Goal: Transaction & Acquisition: Purchase product/service

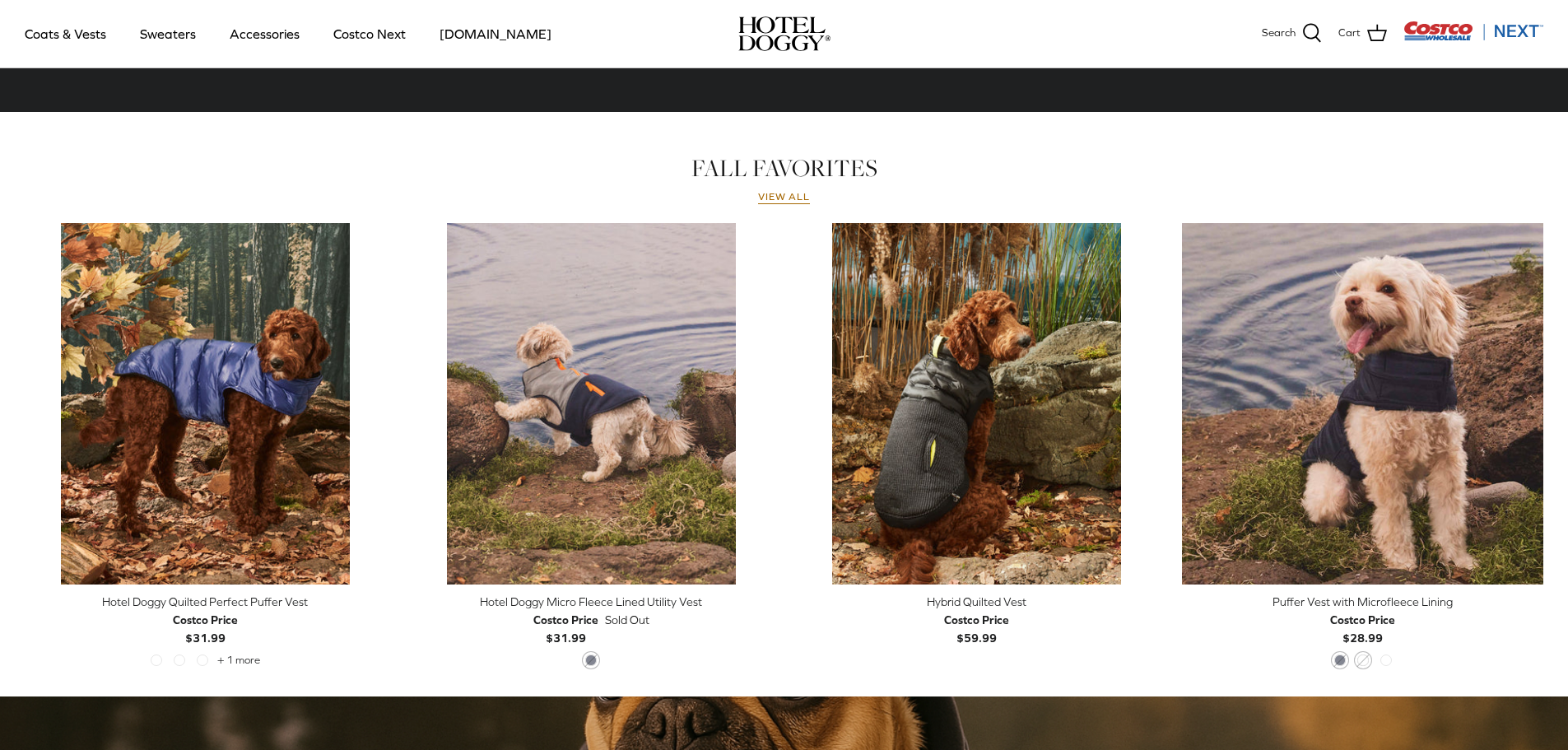
scroll to position [629, 0]
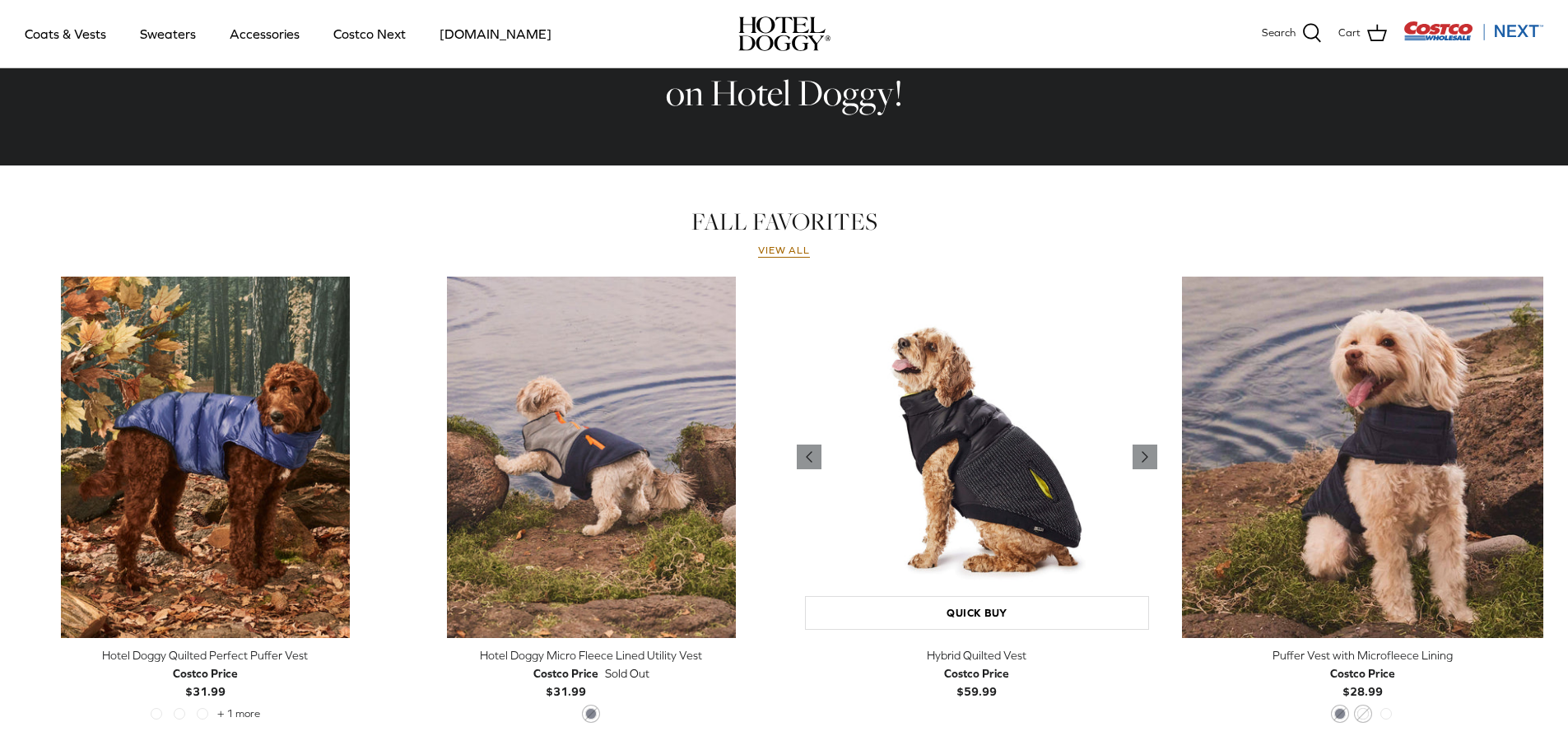
click at [1004, 483] on img "Hybrid Quilted Vest" at bounding box center [977, 457] width 362 height 362
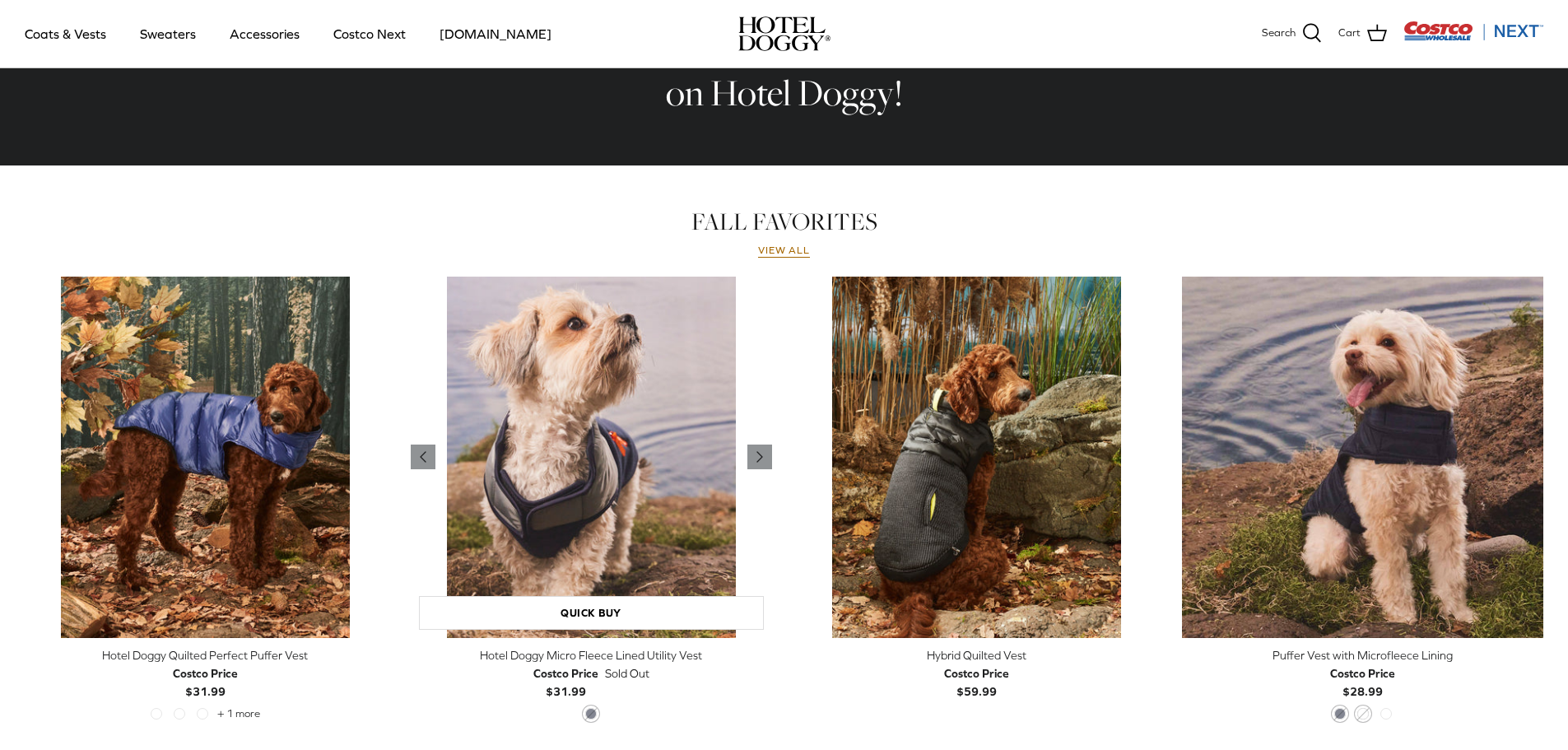
click at [579, 410] on img "Hotel Doggy Micro Fleece Lined Utility Vest" at bounding box center [591, 457] width 362 height 362
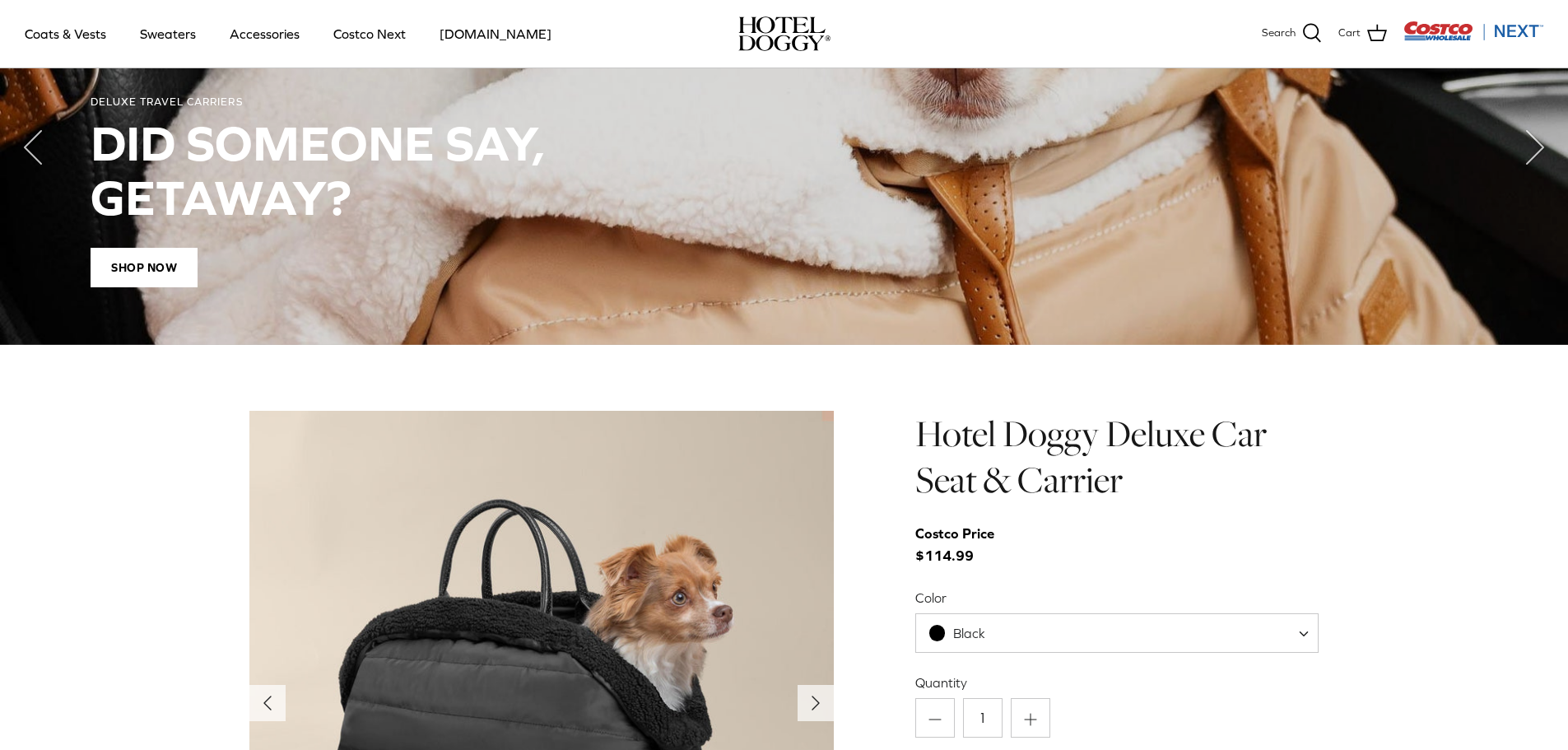
scroll to position [1287, 0]
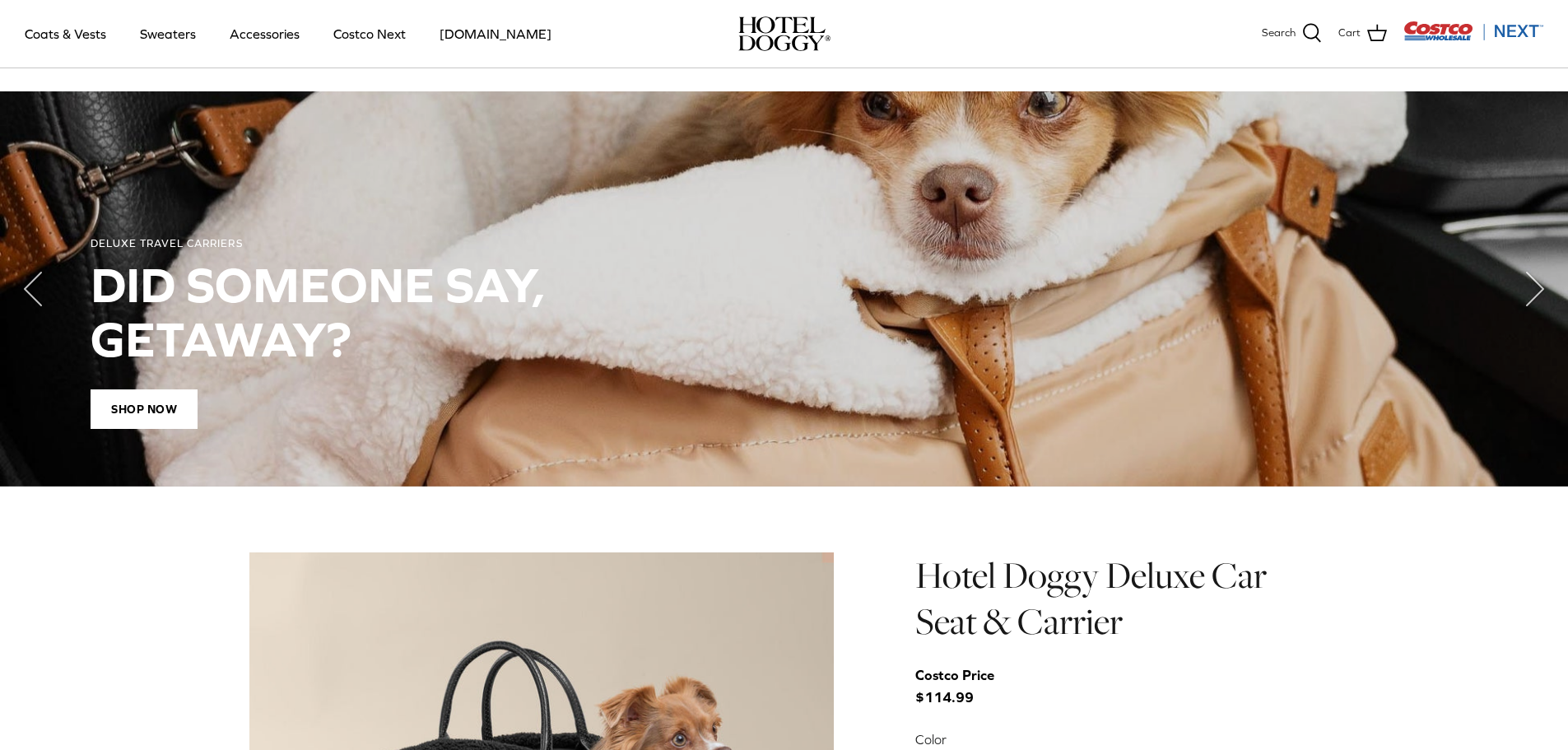
click at [164, 392] on span "SHOP NOW" at bounding box center [144, 409] width 107 height 40
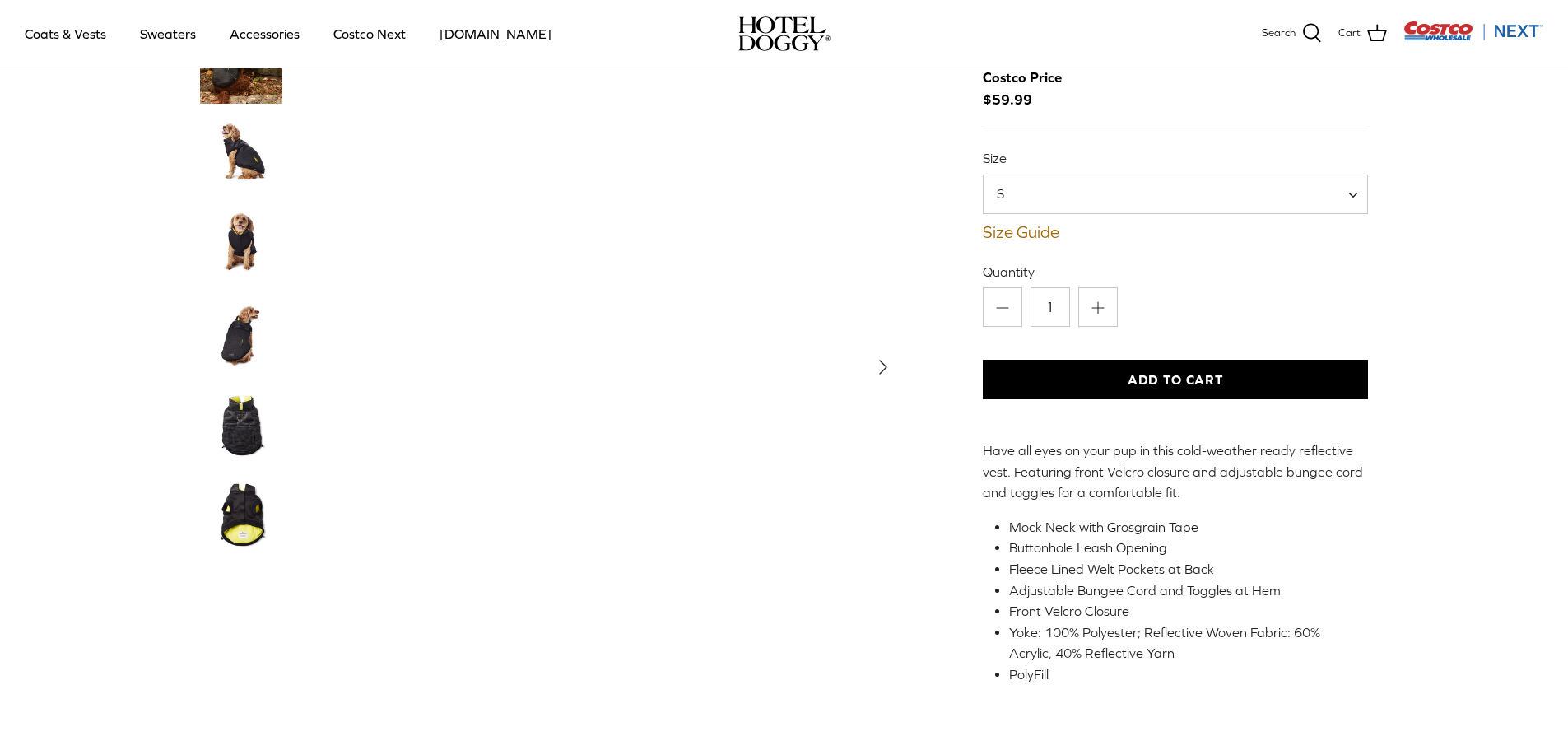
scroll to position [82, 0]
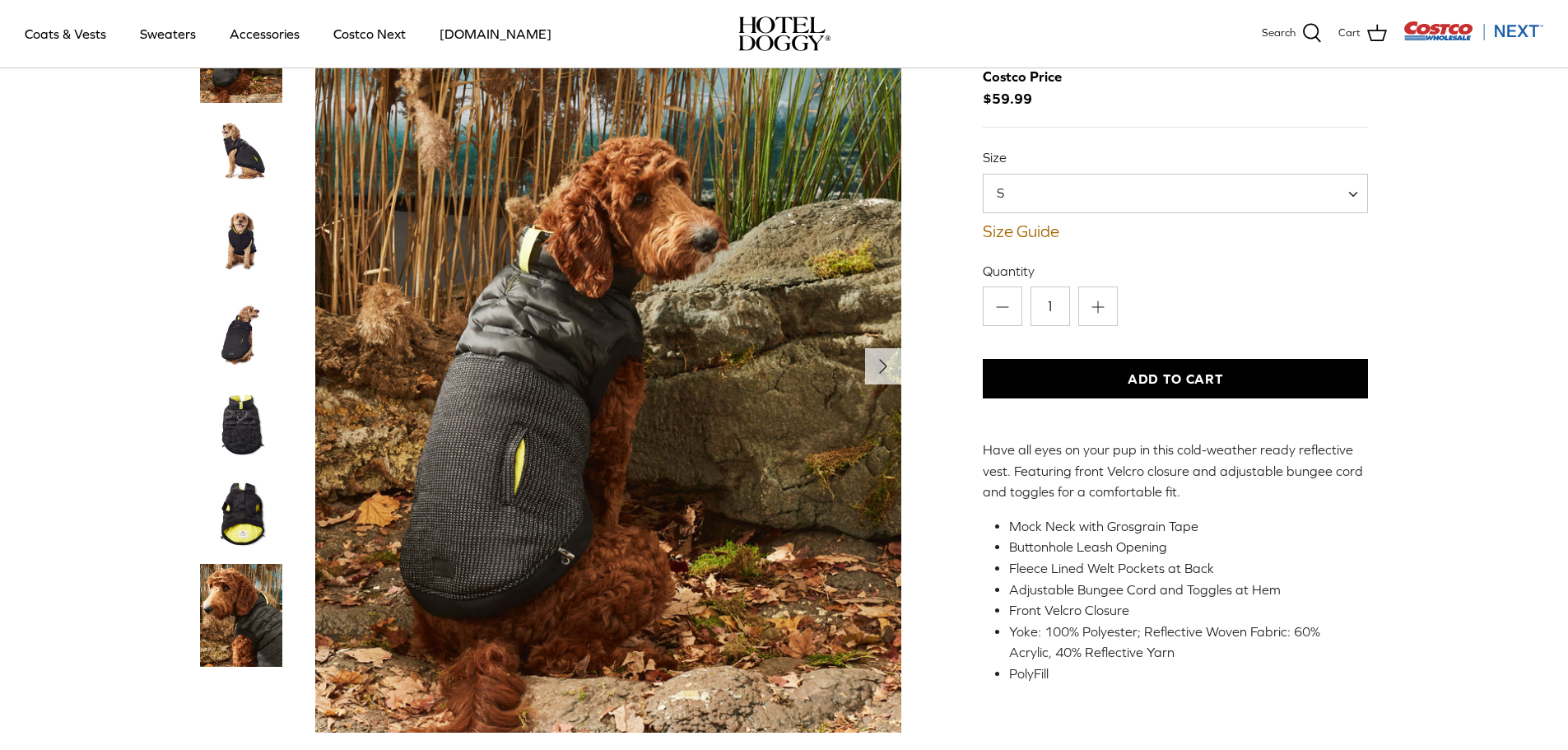
click at [245, 226] on img "Thumbnail Link" at bounding box center [241, 243] width 82 height 82
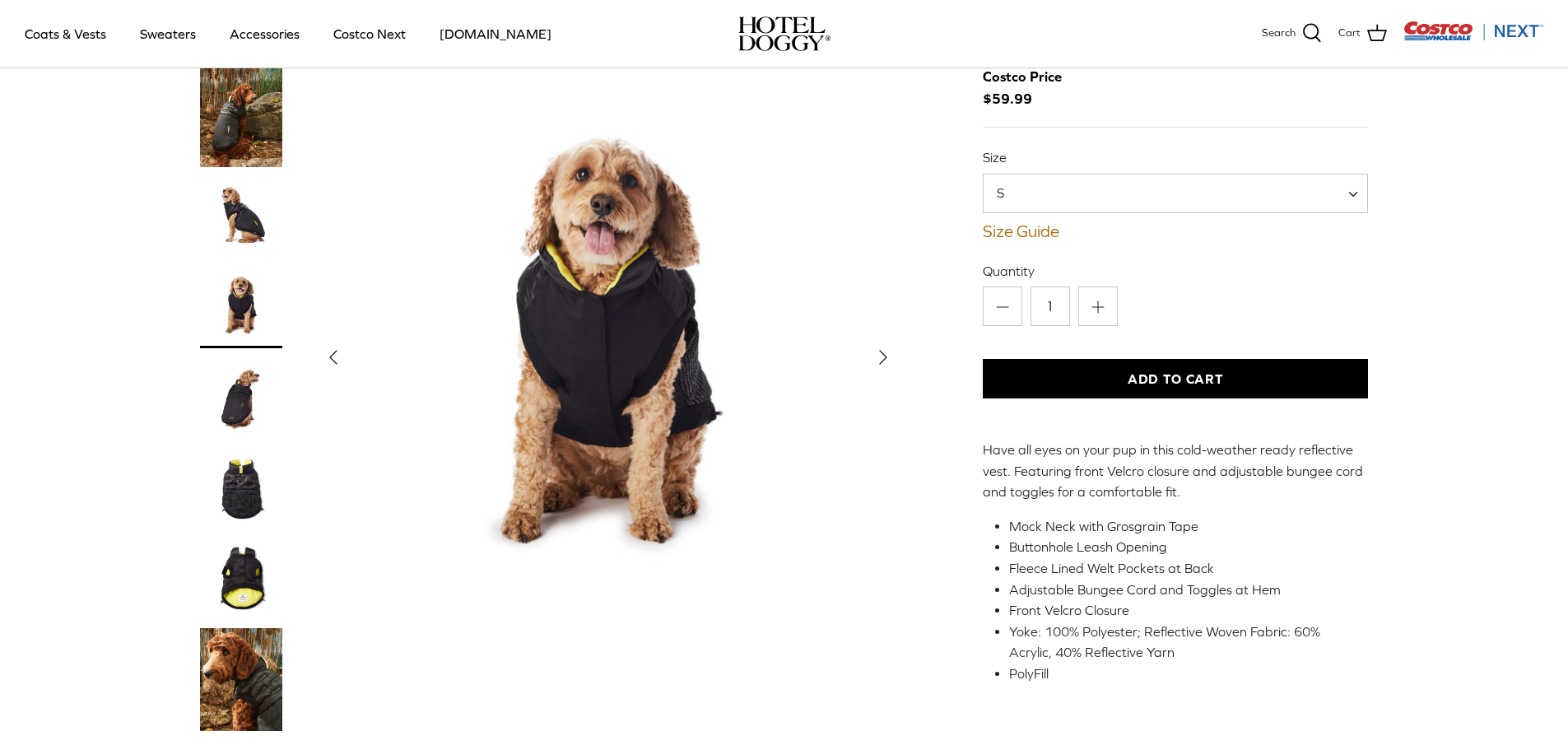
click at [241, 386] on img "Thumbnail Link" at bounding box center [241, 396] width 82 height 82
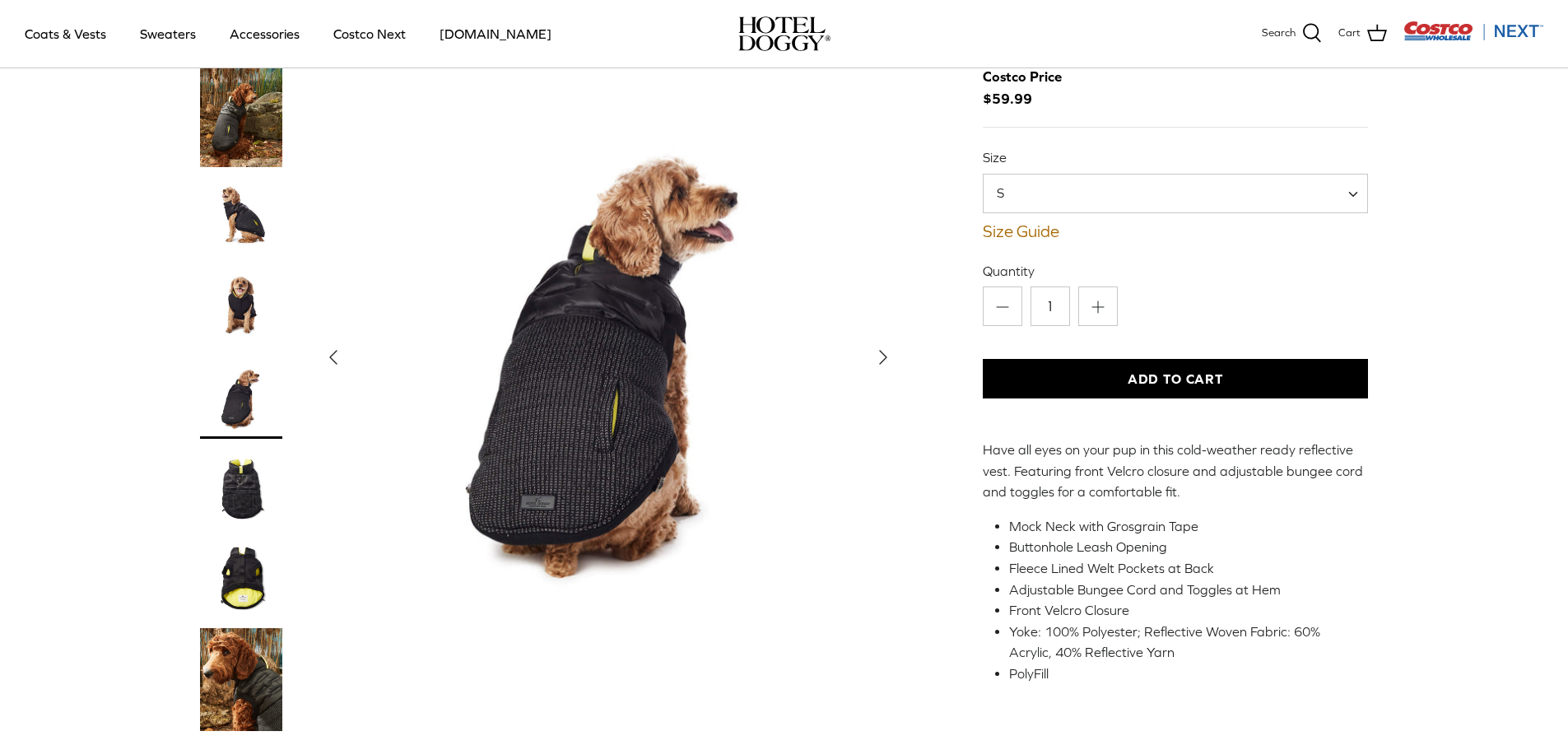
click at [250, 504] on img "Thumbnail Link" at bounding box center [241, 486] width 82 height 82
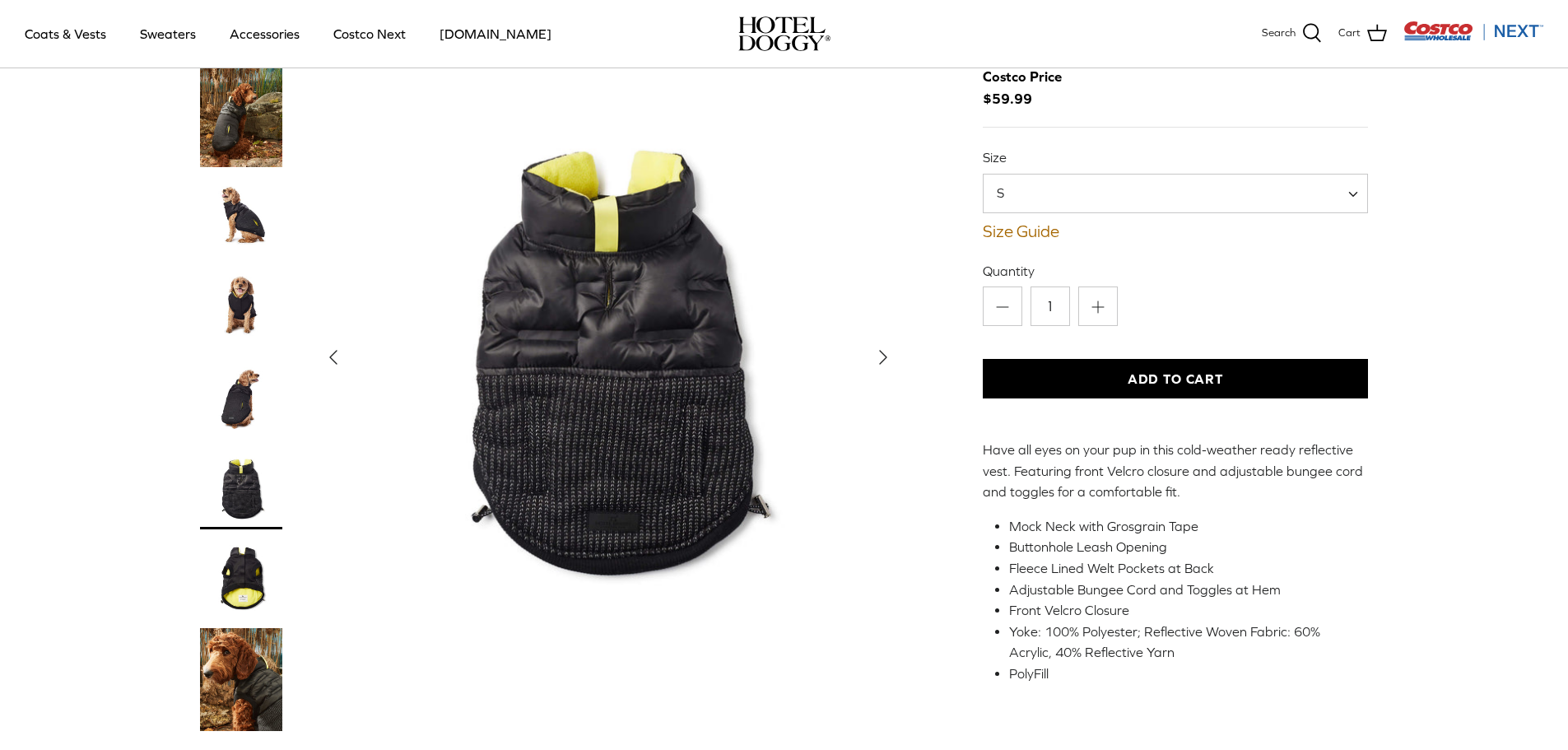
click at [251, 553] on img "Thumbnail Link" at bounding box center [241, 578] width 82 height 82
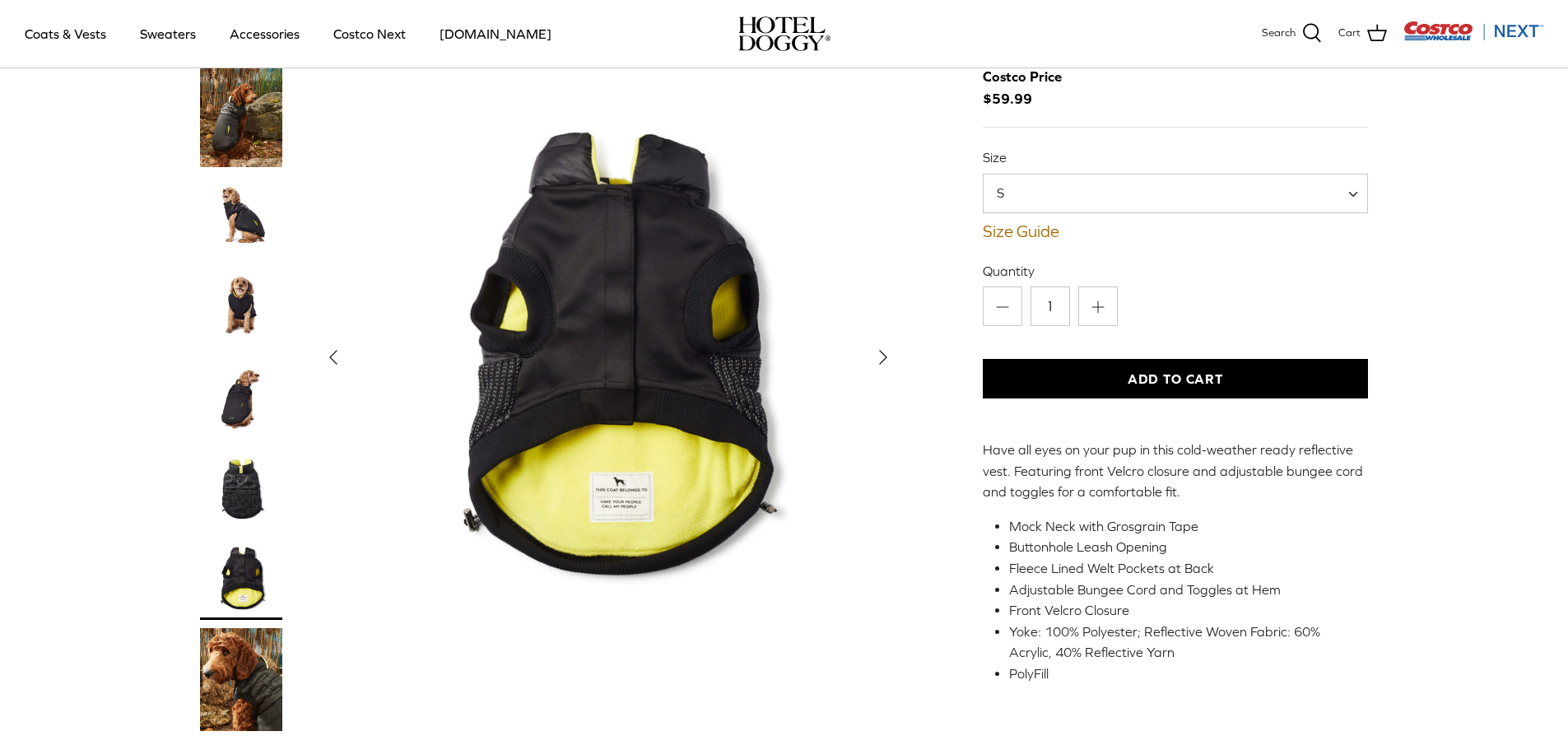
click at [251, 146] on img "Thumbnail Link" at bounding box center [241, 115] width 82 height 103
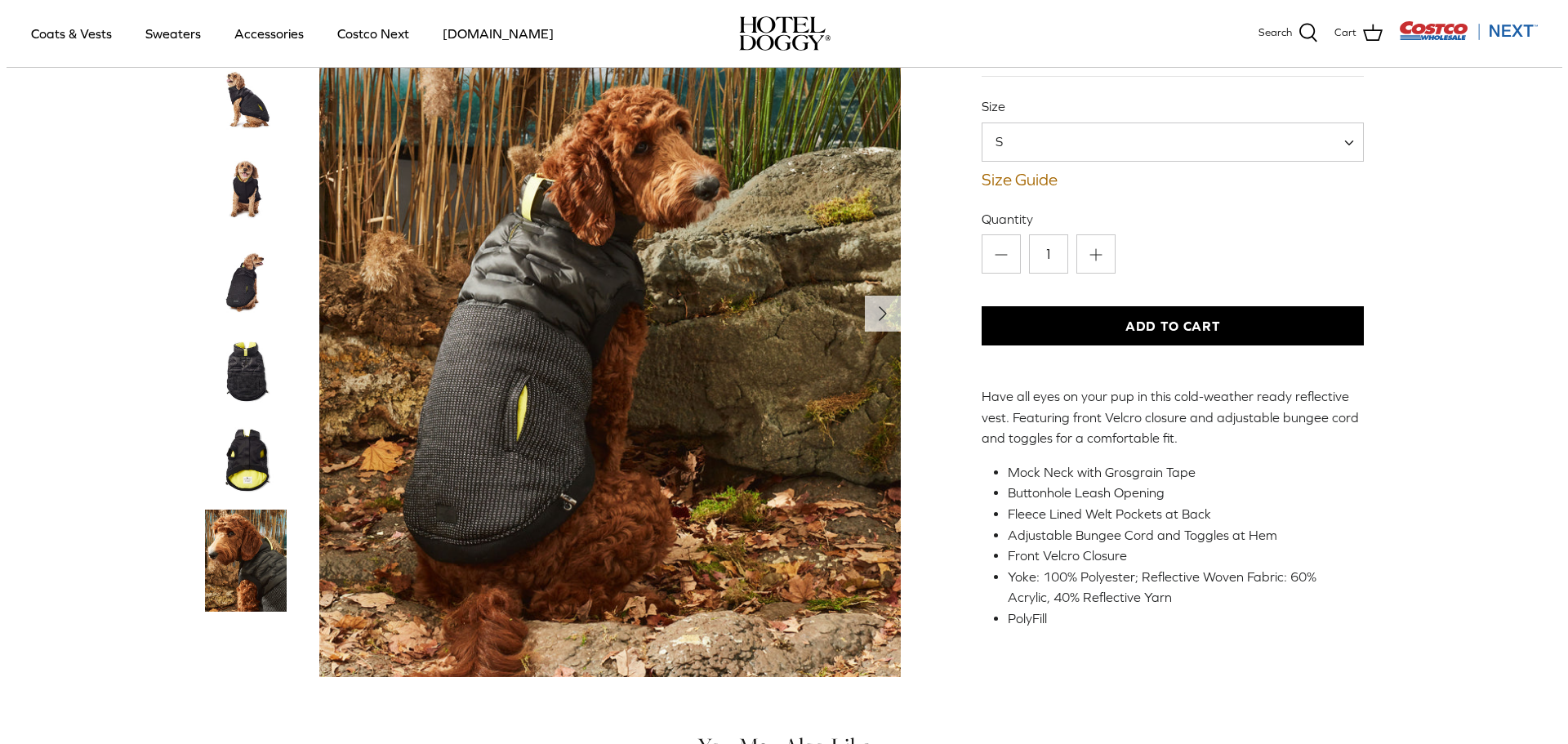
scroll to position [0, 0]
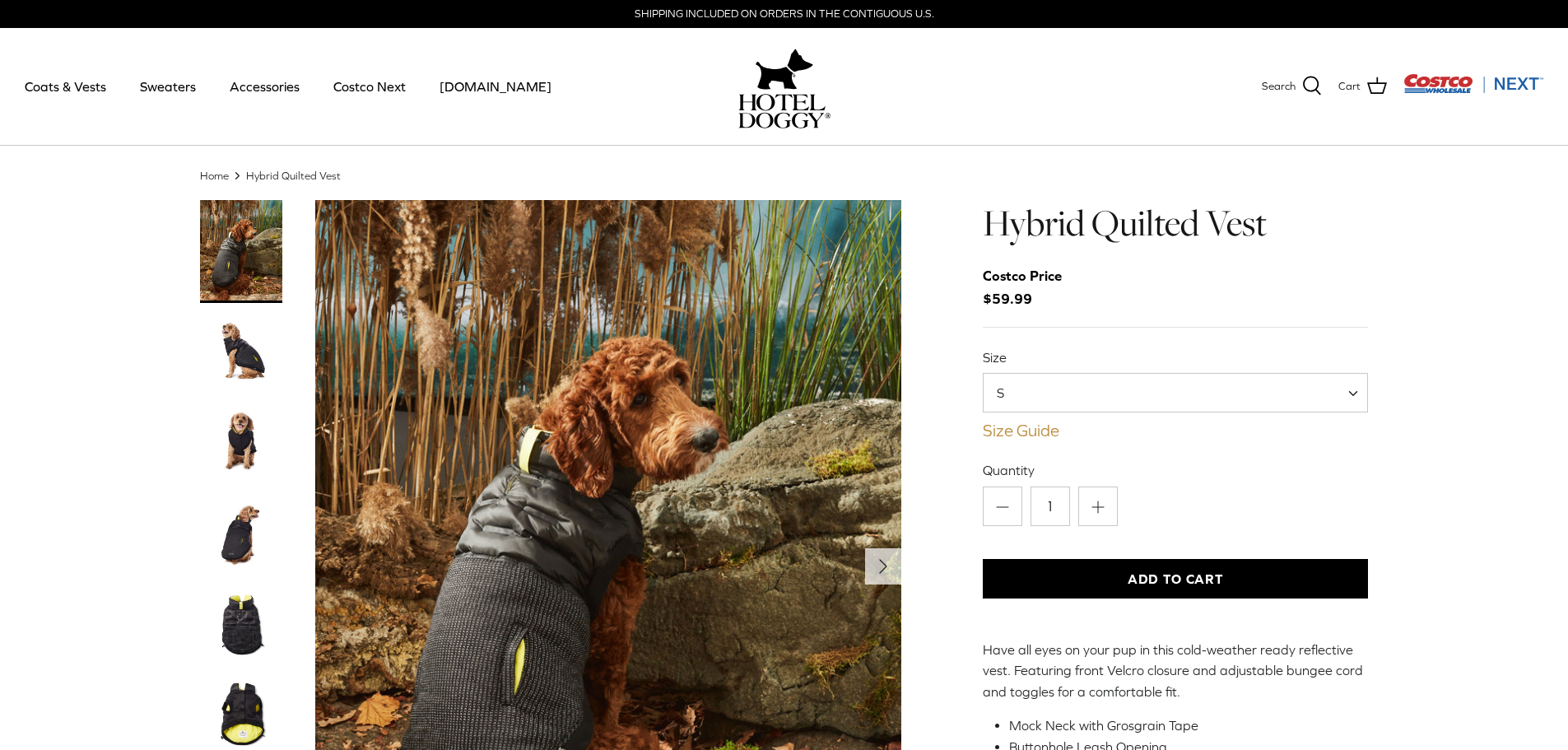
click at [1024, 432] on link "Size Guide" at bounding box center [1176, 431] width 386 height 20
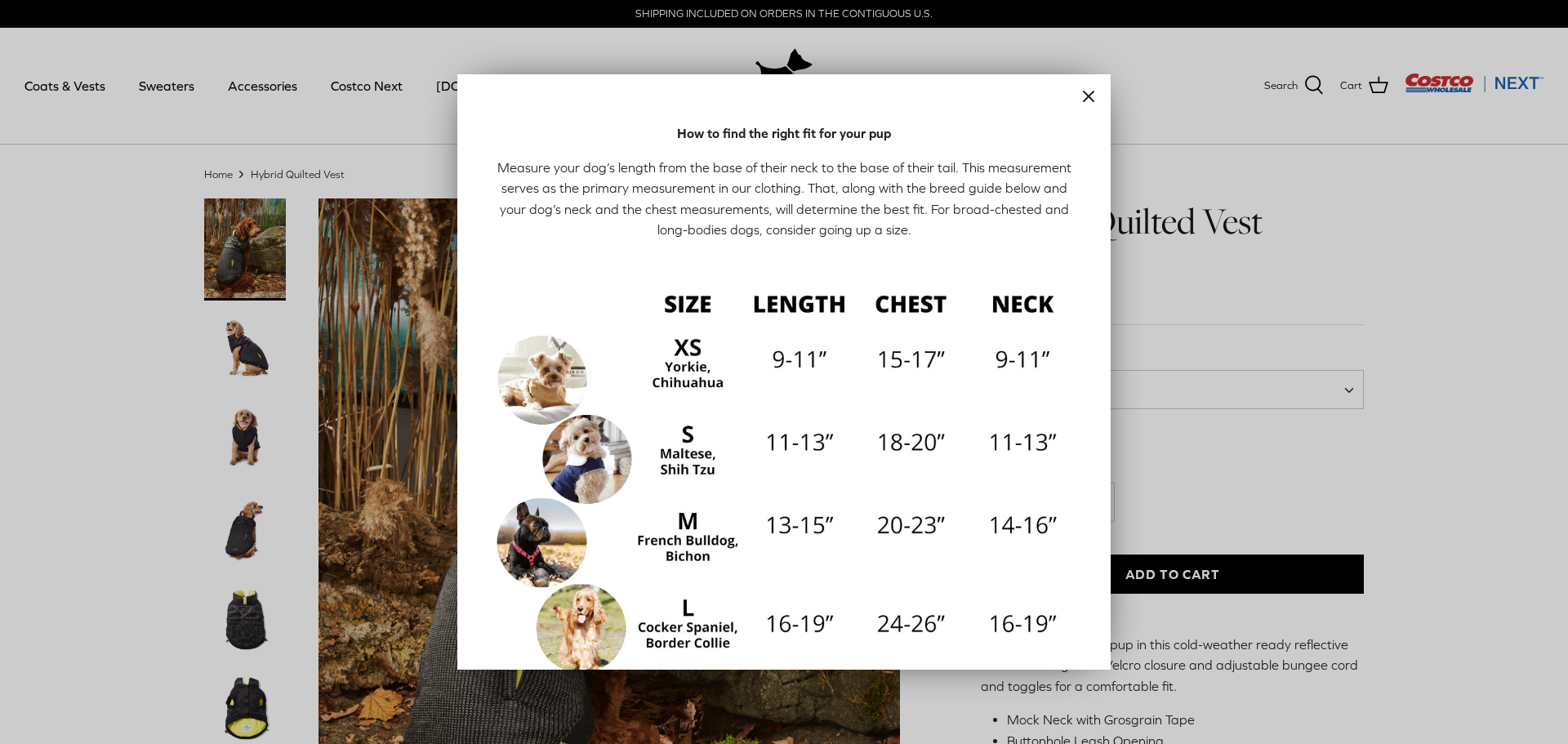
click at [1079, 94] on icon "Close" at bounding box center [1089, 96] width 20 height 20
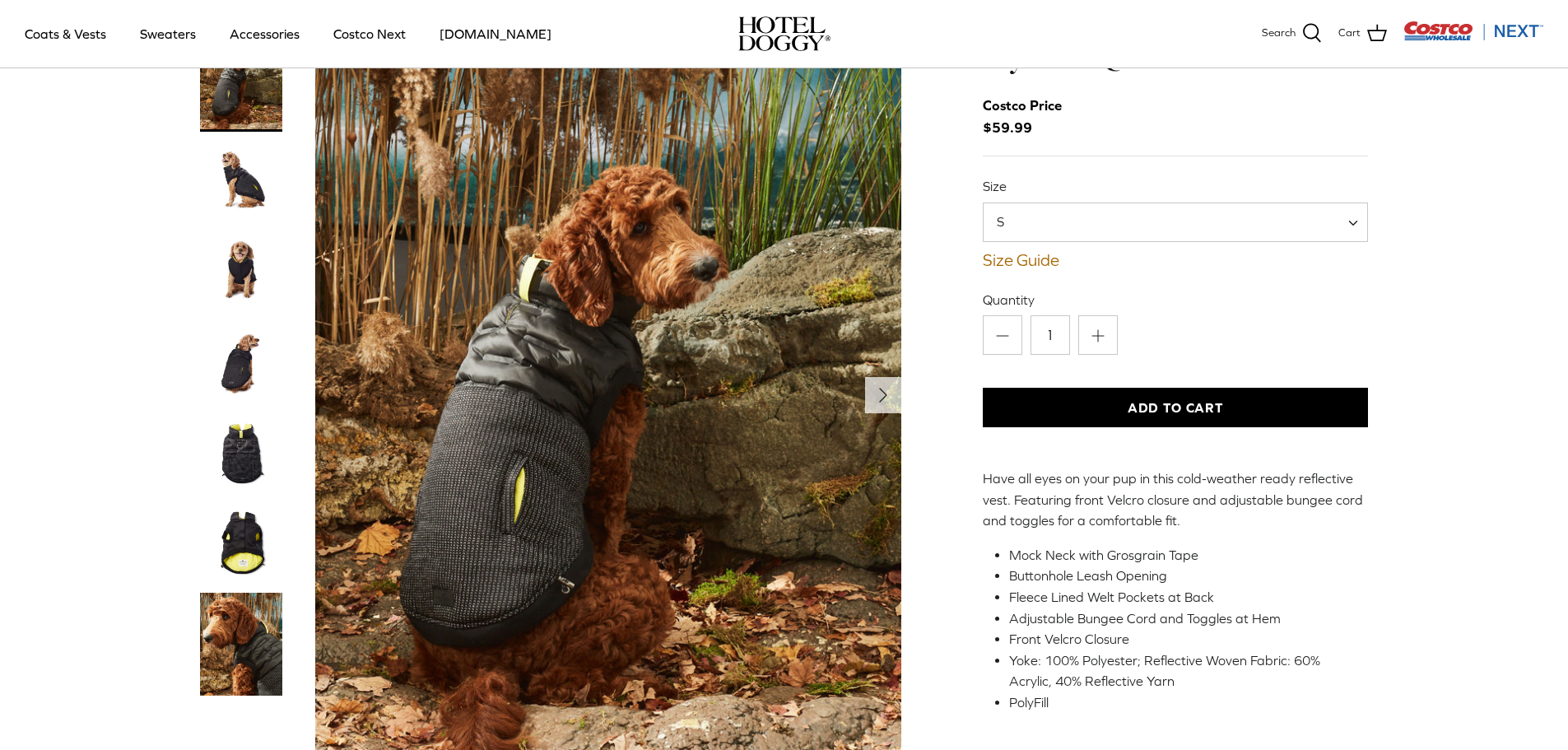
scroll to position [82, 0]
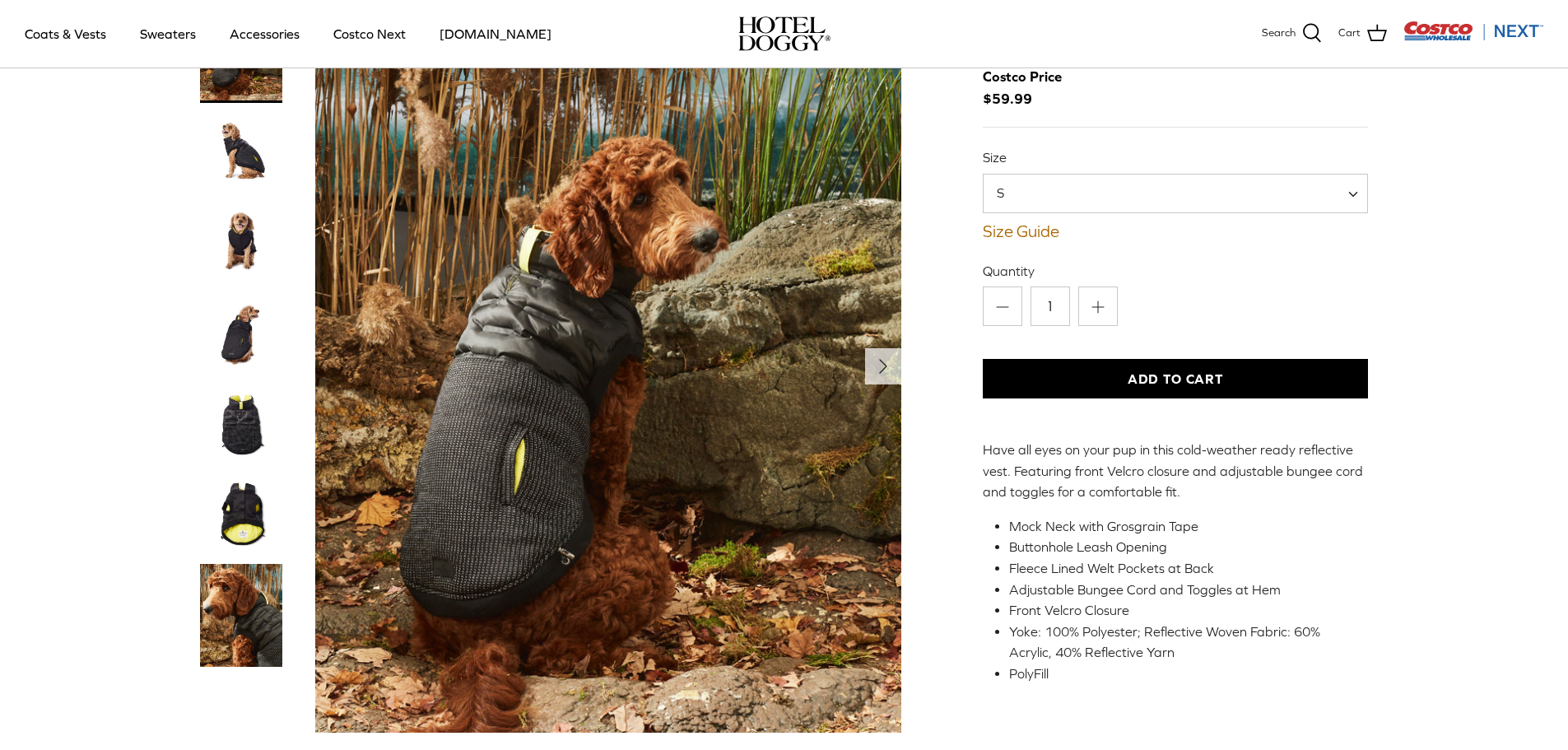
click at [1046, 202] on span "S" at bounding box center [1176, 193] width 386 height 40
select select "M"
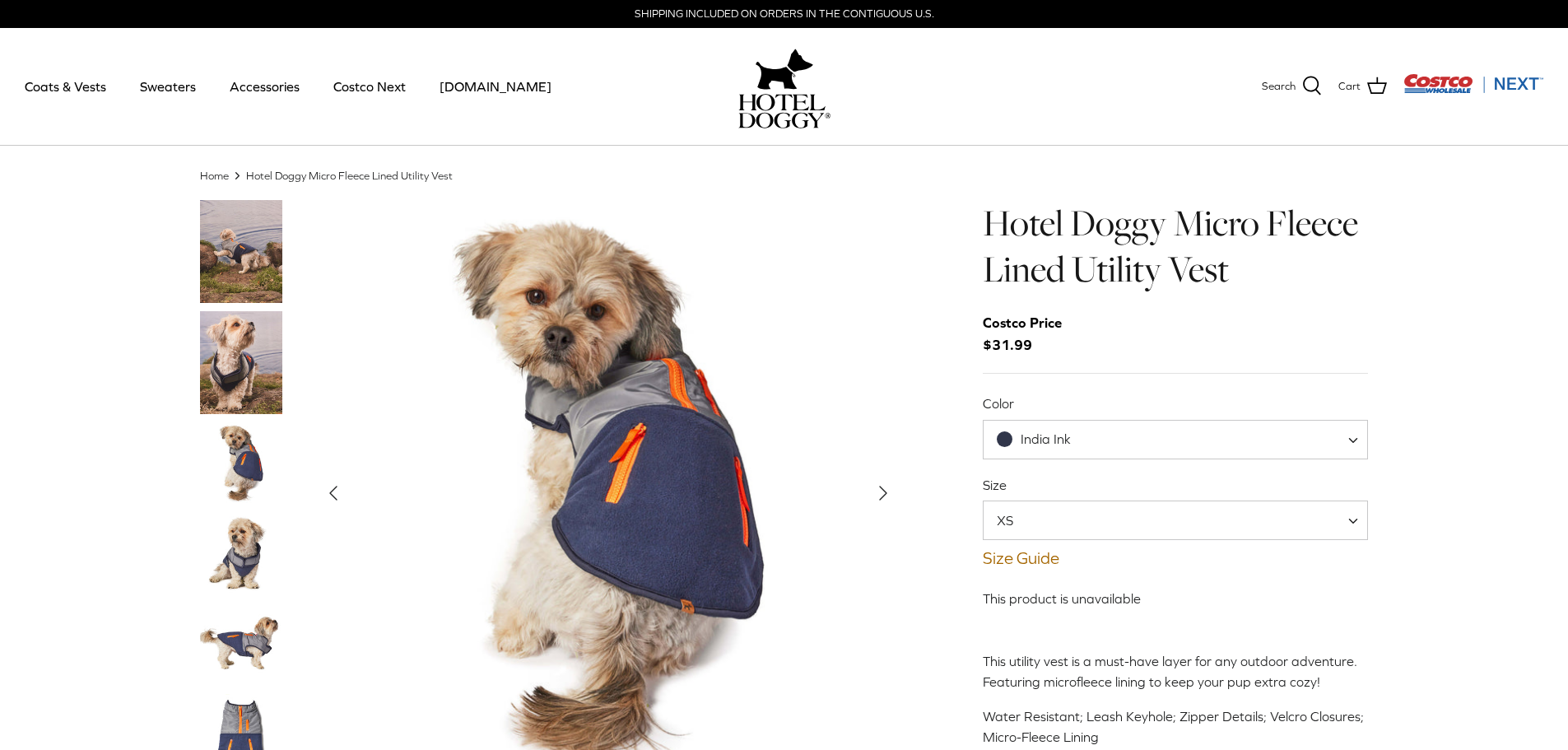
click at [1072, 441] on span "India Ink" at bounding box center [1043, 439] width 120 height 17
click at [1458, 411] on div "Home Right Hotel Doggy Micro Fleece Lined Utility Vest Left Right" at bounding box center [784, 521] width 1568 height 707
click at [1133, 511] on span "XS" at bounding box center [1176, 520] width 386 height 40
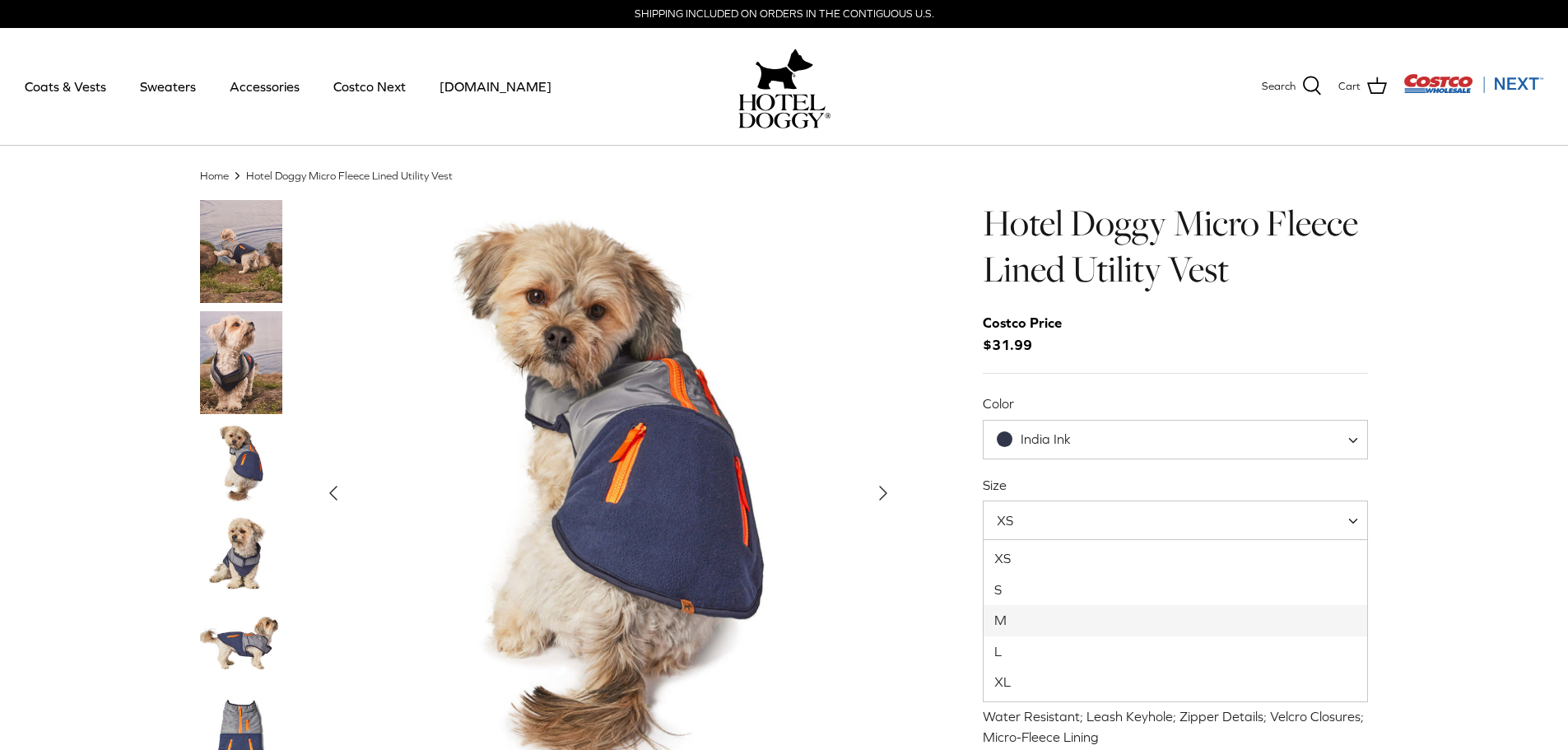
select select "M"
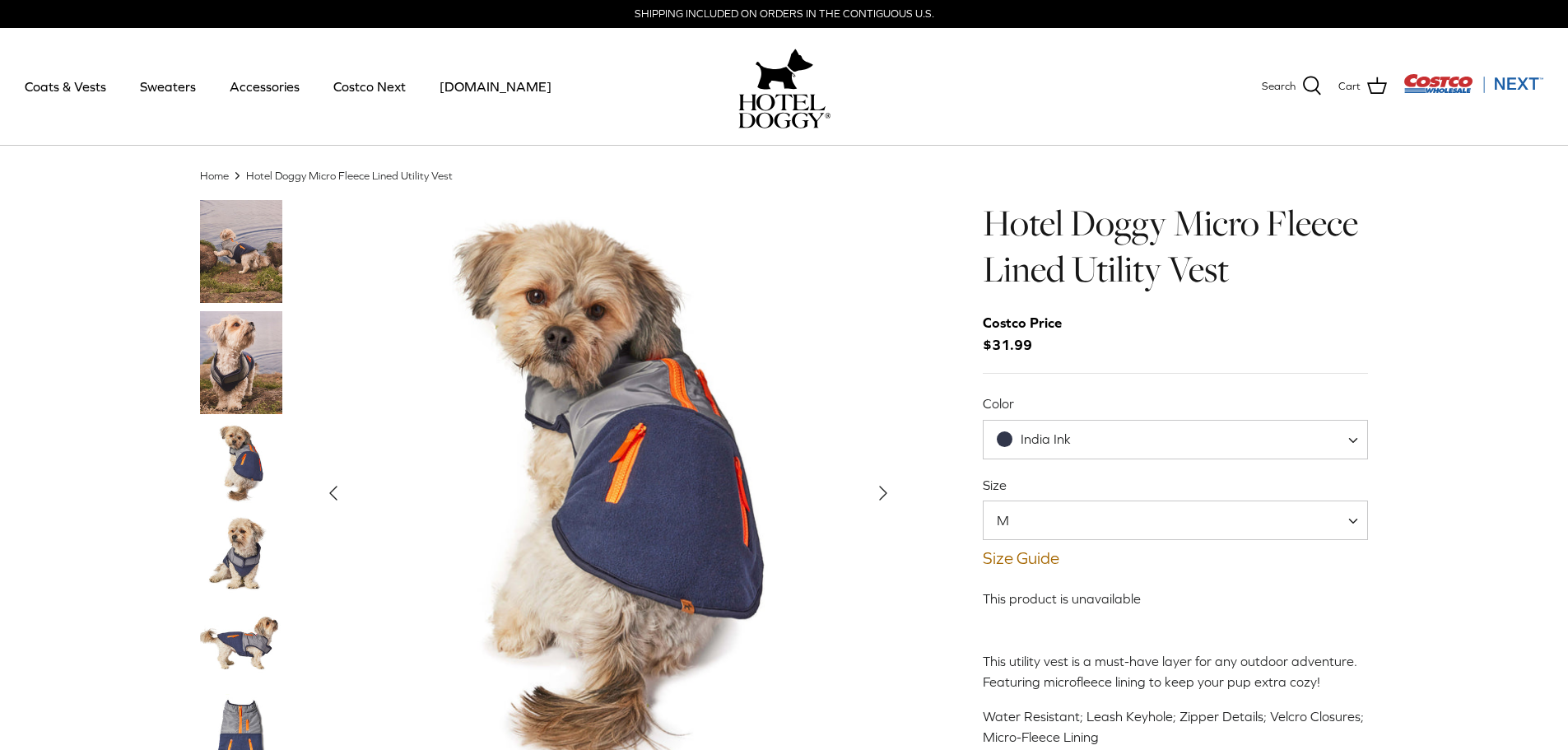
click at [1418, 510] on div "Home Right Hotel Doggy Micro Fleece Lined Utility Vest Left Right" at bounding box center [784, 521] width 1568 height 707
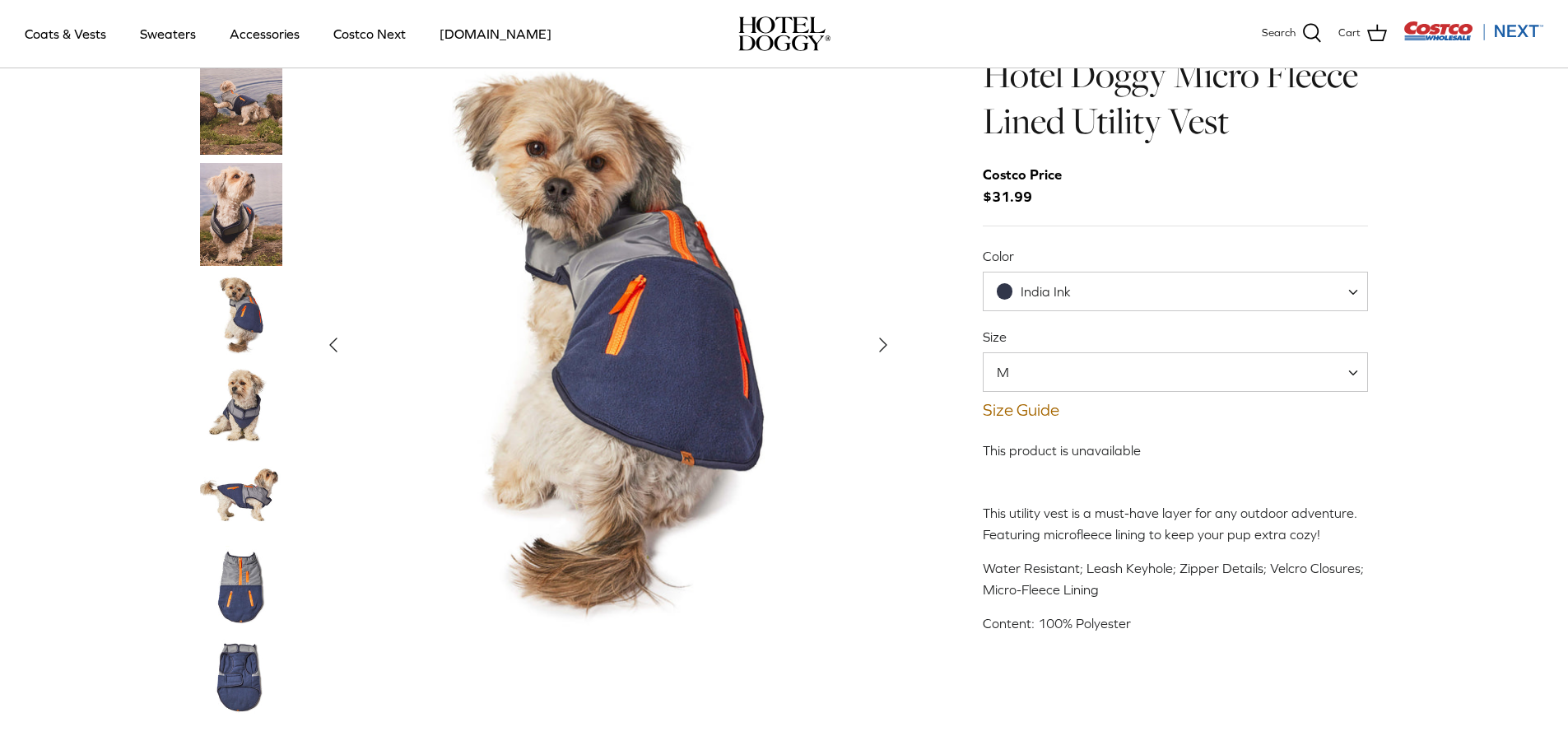
scroll to position [4, 0]
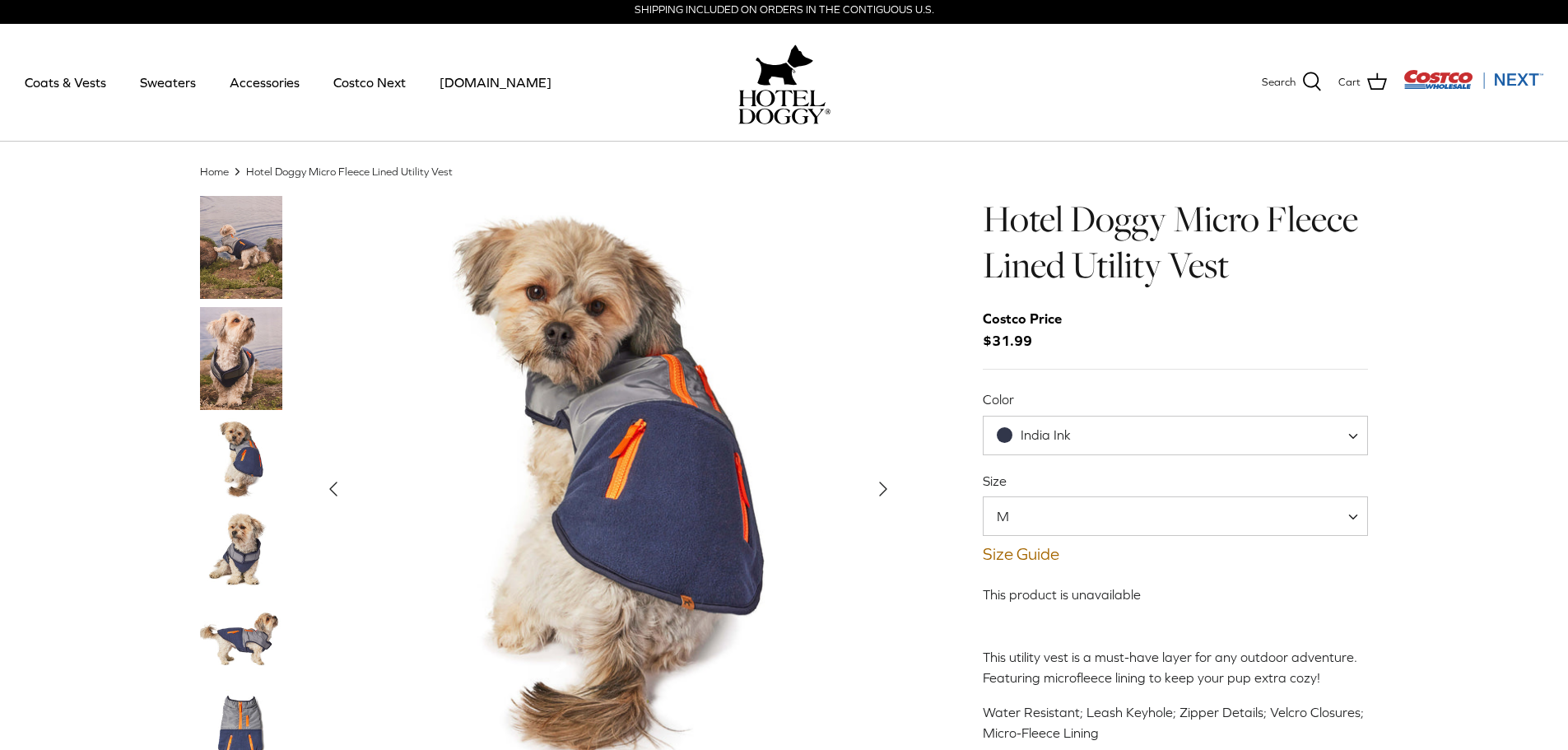
click at [888, 484] on icon "Right" at bounding box center [883, 488] width 27 height 27
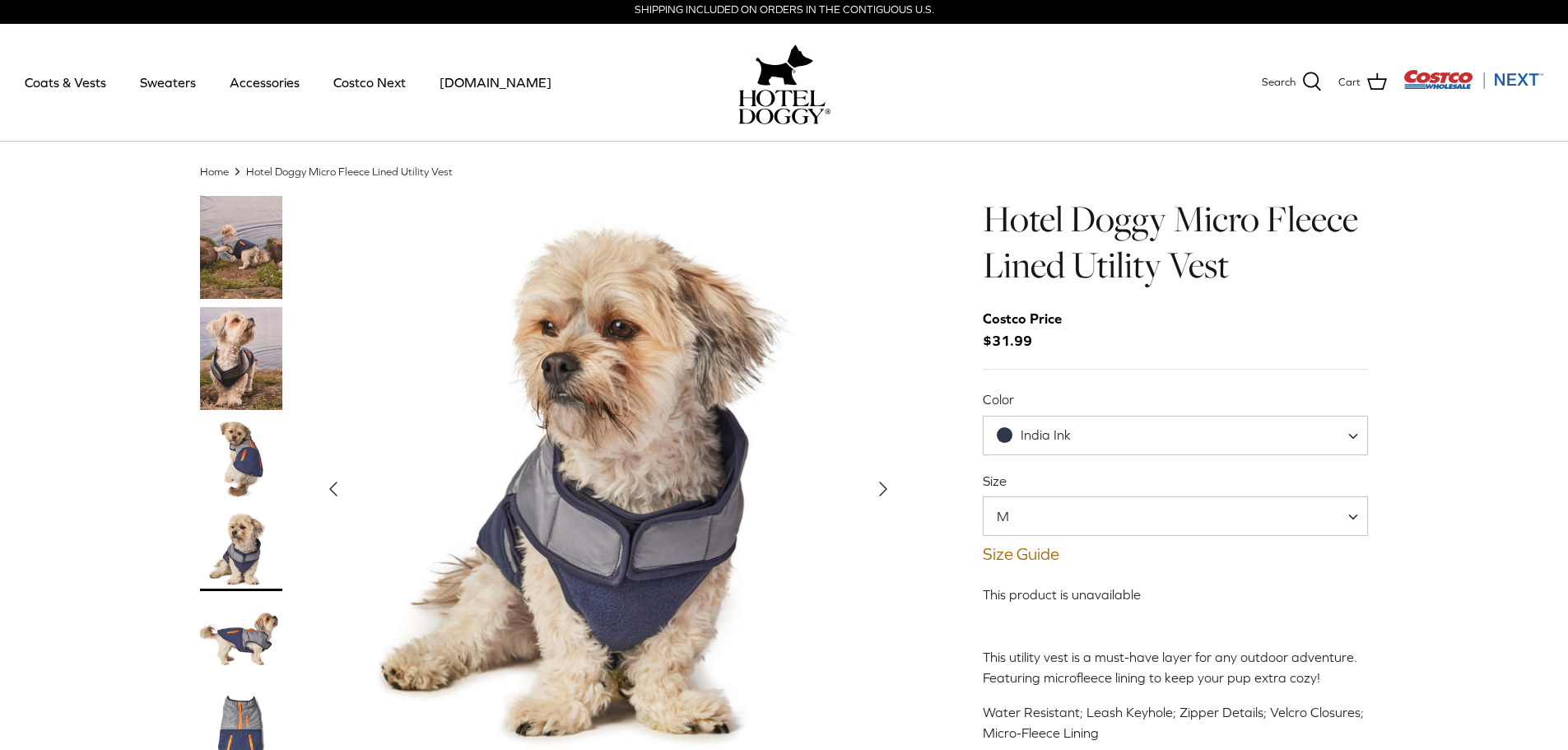
click at [888, 484] on icon "Right" at bounding box center [883, 488] width 27 height 27
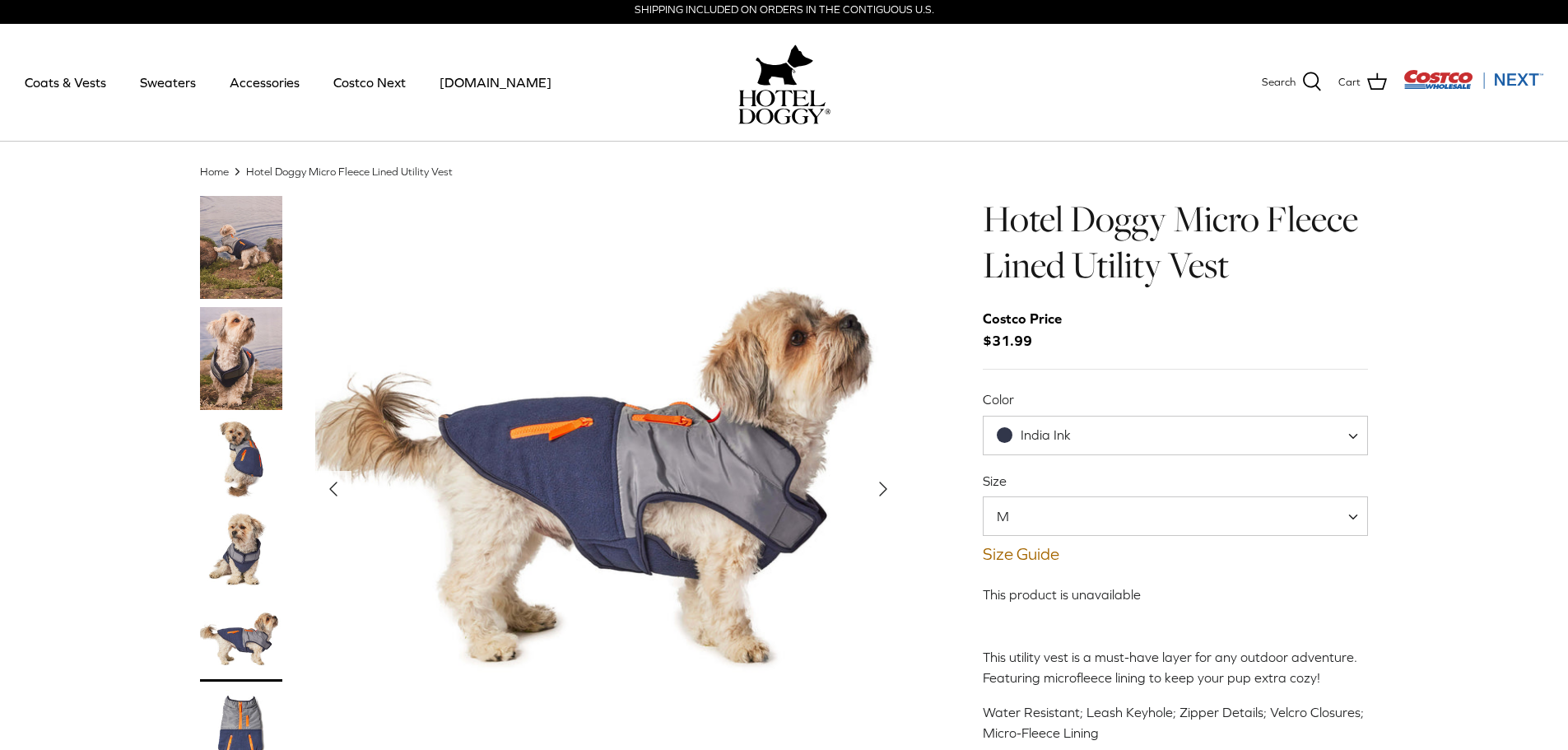
click at [888, 484] on icon "Right" at bounding box center [883, 488] width 27 height 27
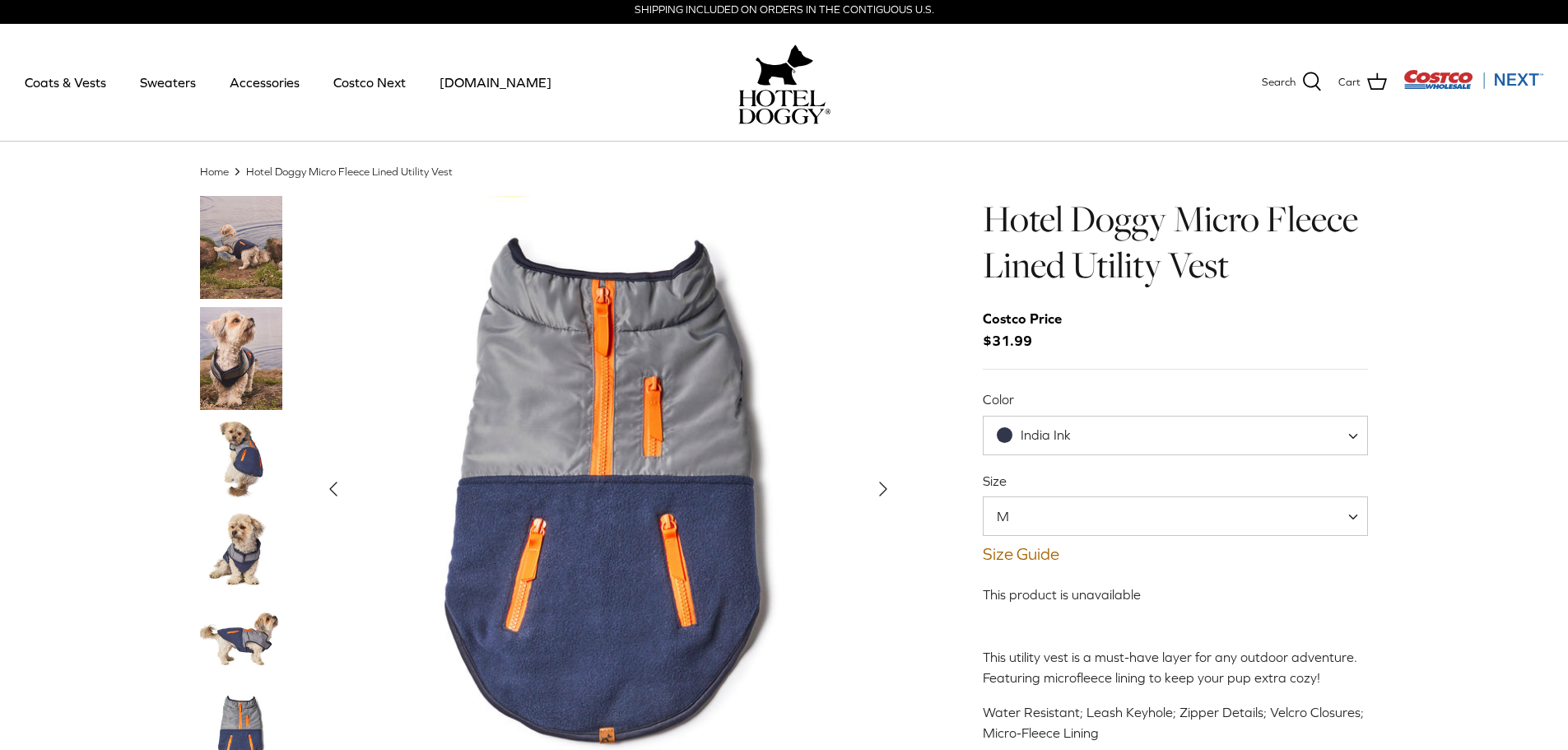
click at [888, 484] on icon "Right" at bounding box center [883, 488] width 27 height 27
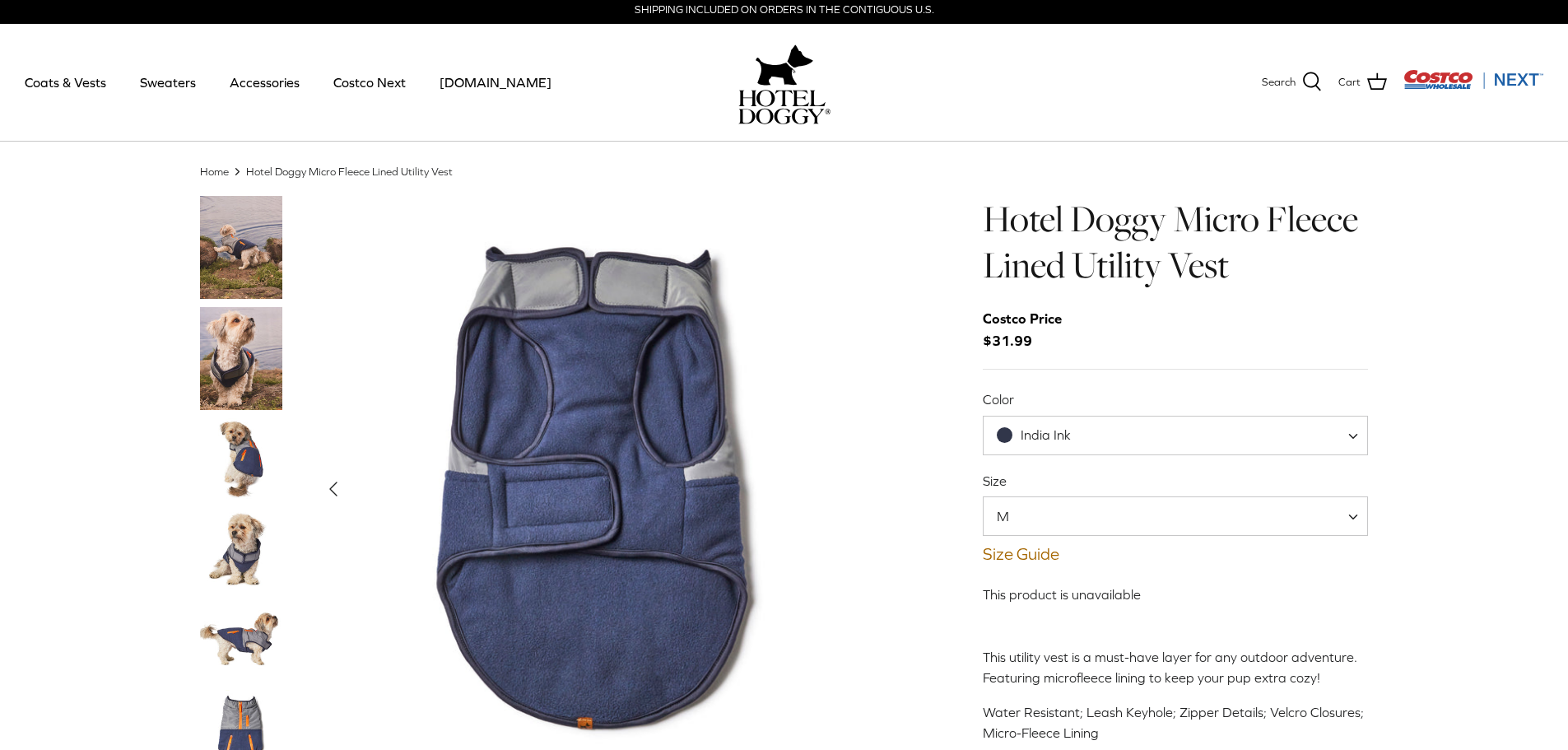
click at [888, 484] on img "Show Gallery" at bounding box center [608, 489] width 586 height 587
